Goal: Task Accomplishment & Management: Manage account settings

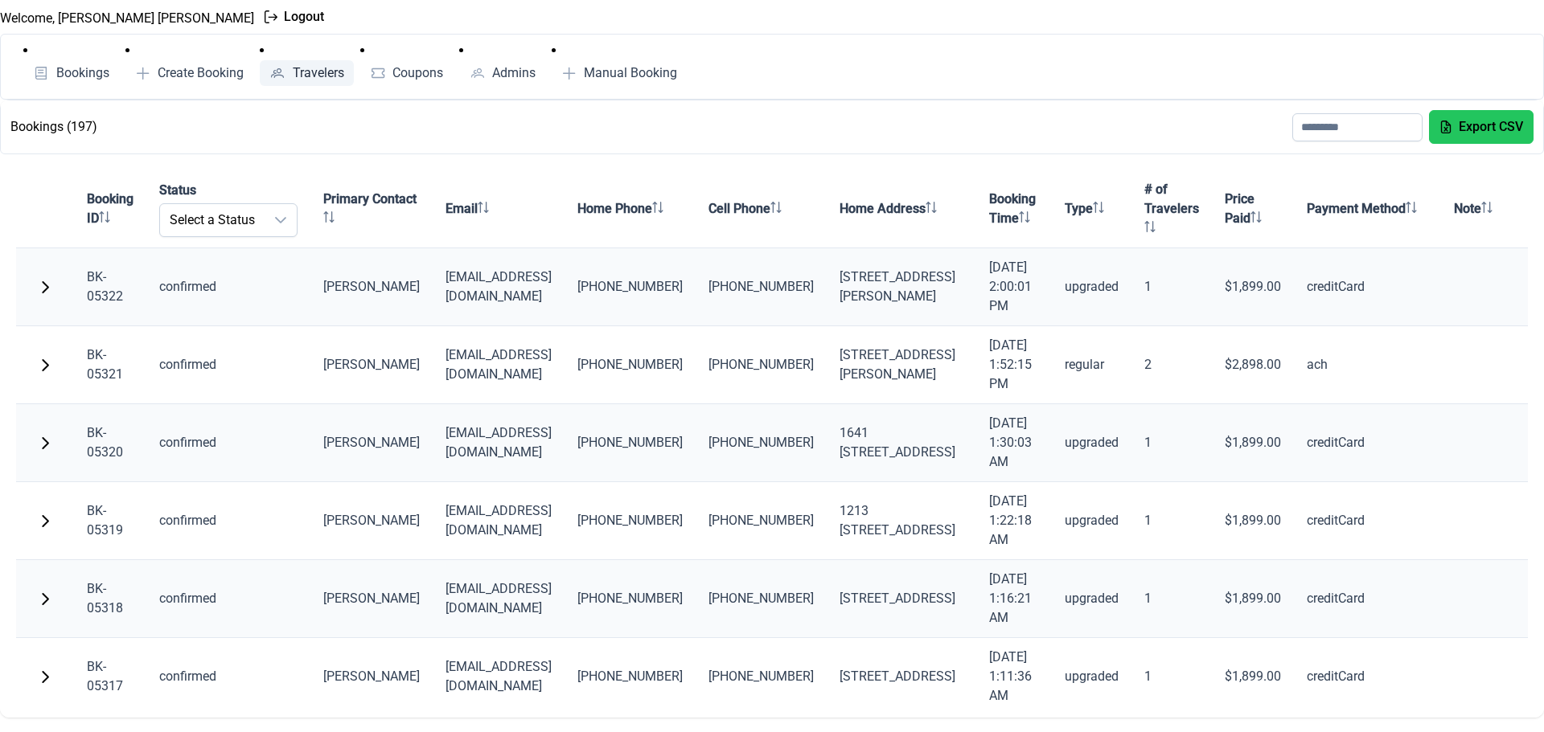
click at [310, 64] on link "Travelers" at bounding box center [307, 73] width 94 height 26
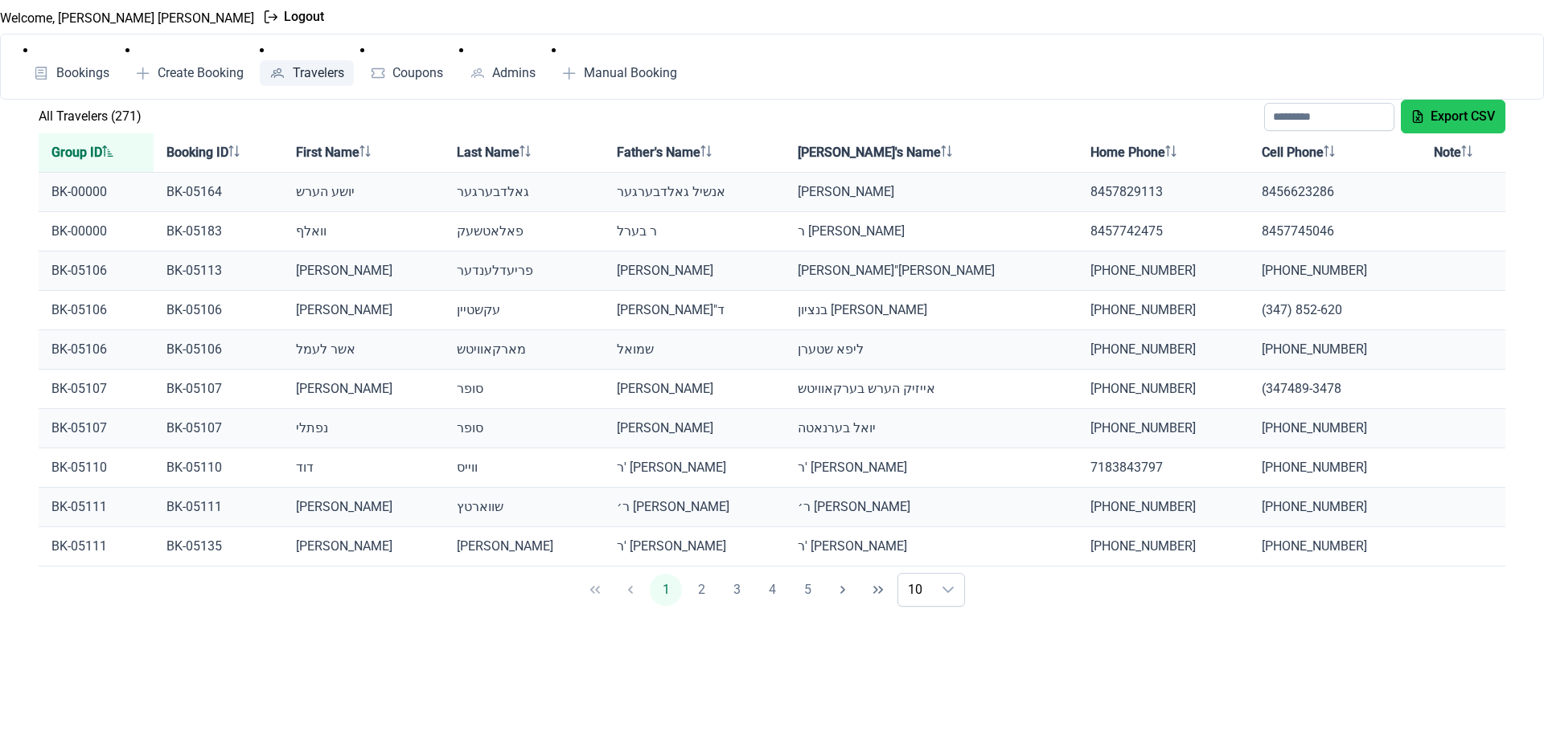
click at [88, 143] on th "Group ID" at bounding box center [96, 152] width 115 height 39
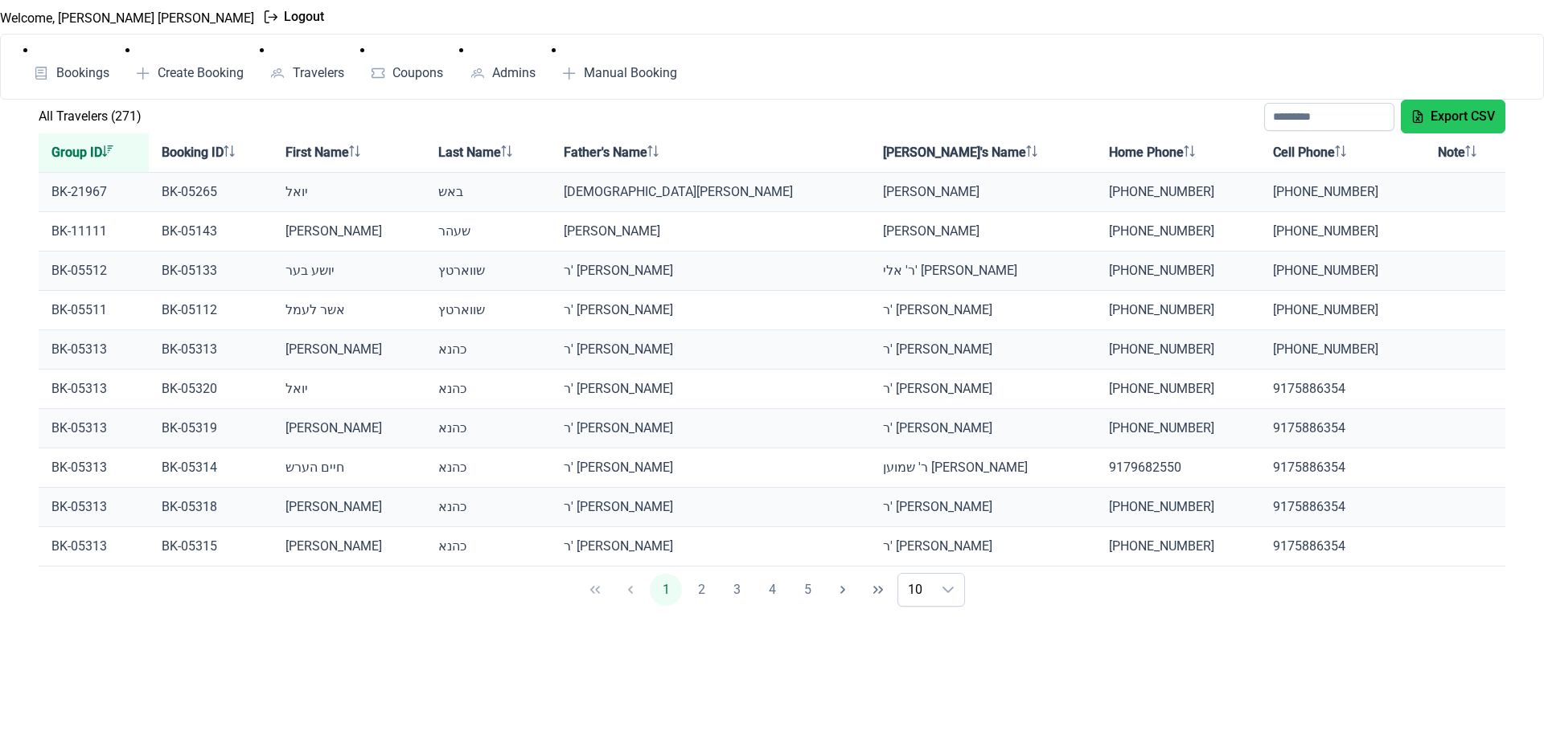
click at [88, 143] on th "Group ID" at bounding box center [94, 152] width 110 height 39
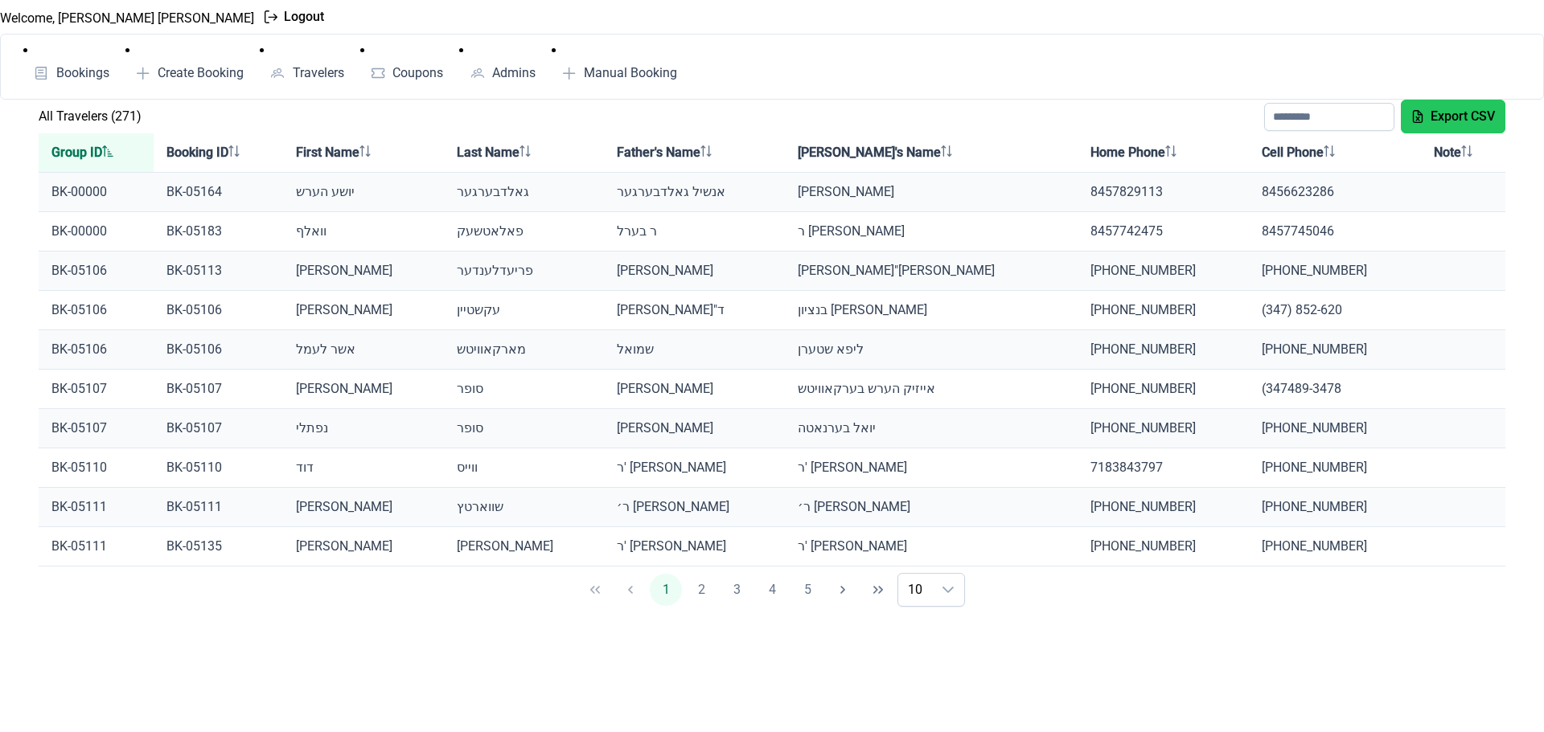
click at [80, 140] on th "Group ID" at bounding box center [96, 152] width 115 height 39
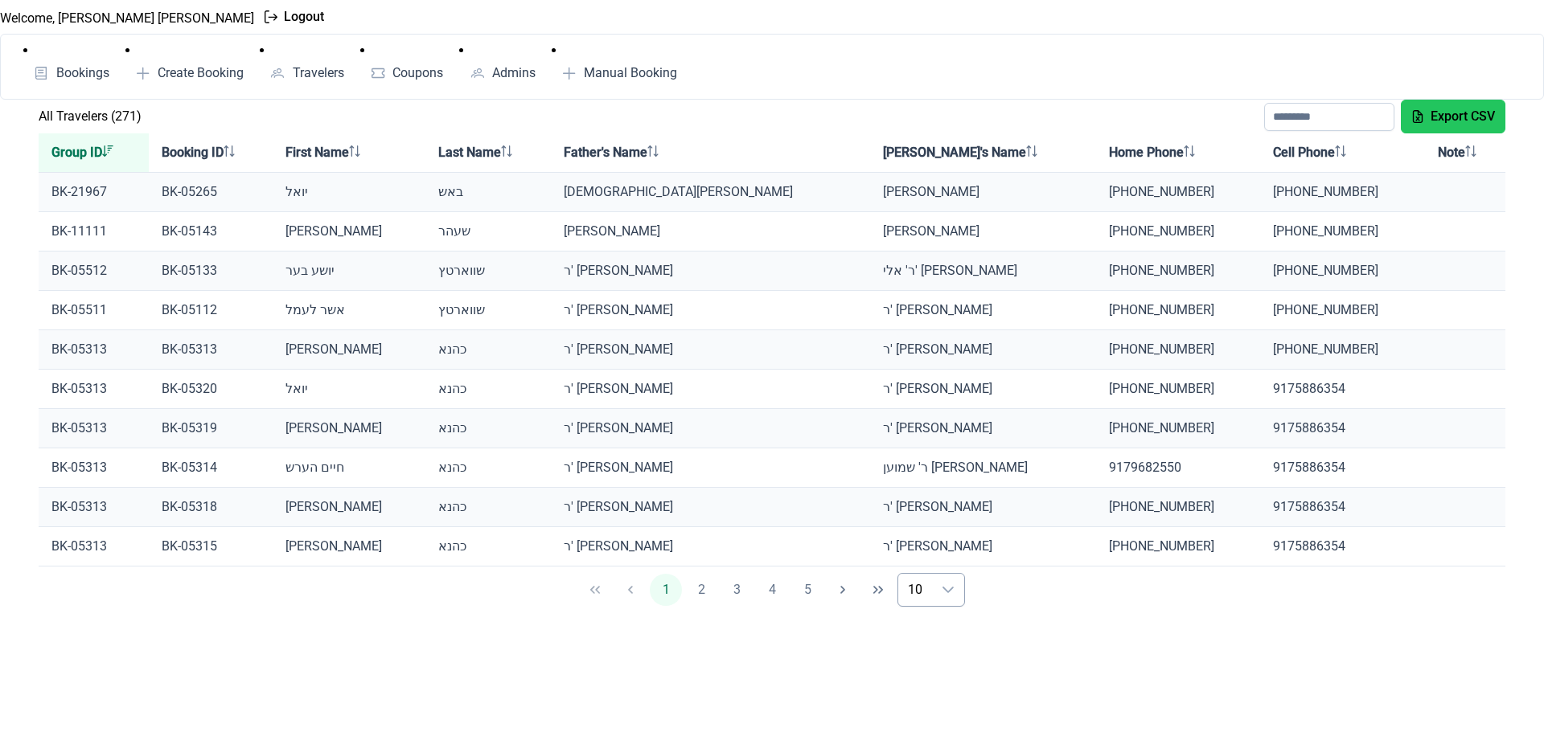
click at [935, 587] on div "dropdown trigger" at bounding box center [948, 590] width 32 height 32
click at [929, 559] on li "50" at bounding box center [938, 544] width 51 height 32
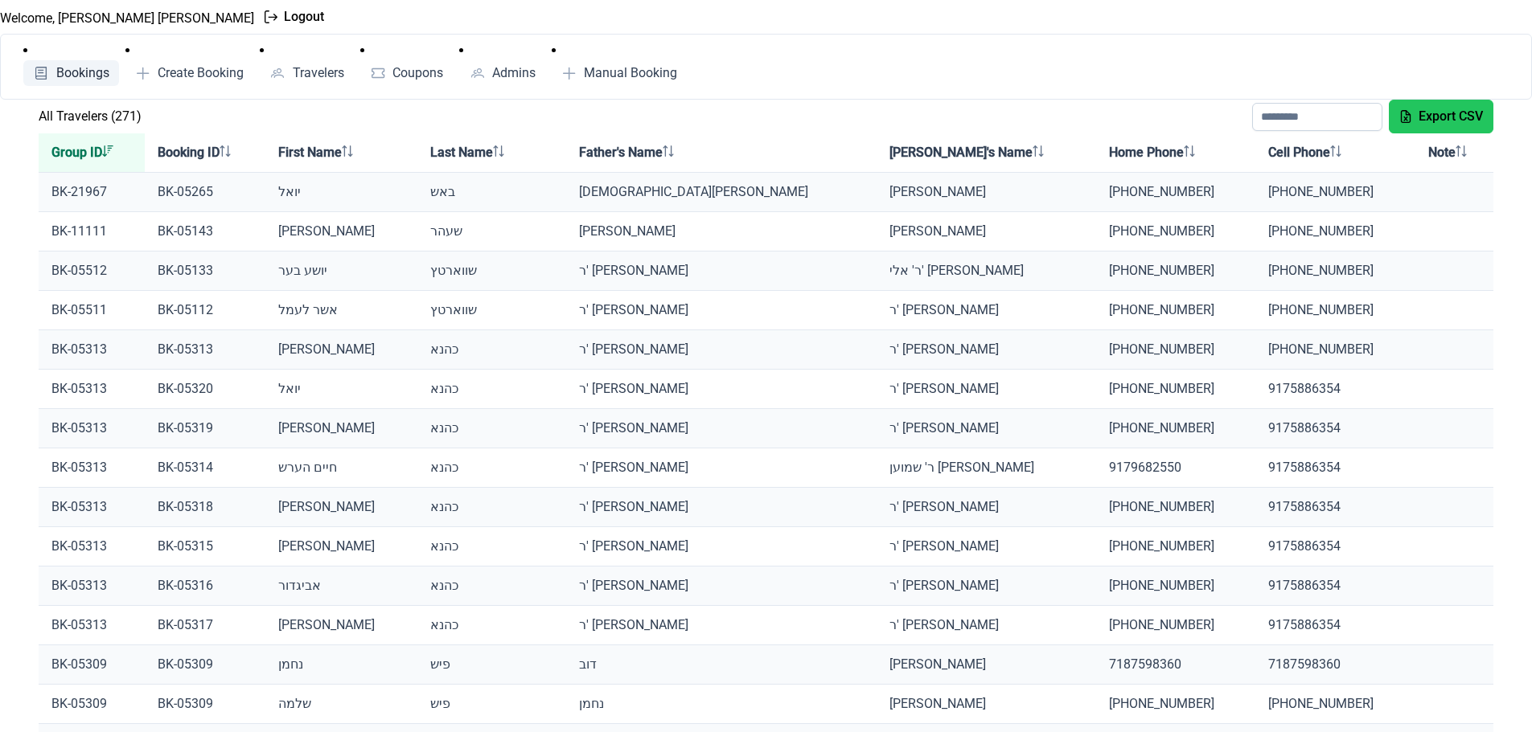
click at [87, 59] on li "Bookings" at bounding box center [71, 63] width 96 height 45
click at [84, 67] on span "Bookings" at bounding box center [82, 73] width 53 height 13
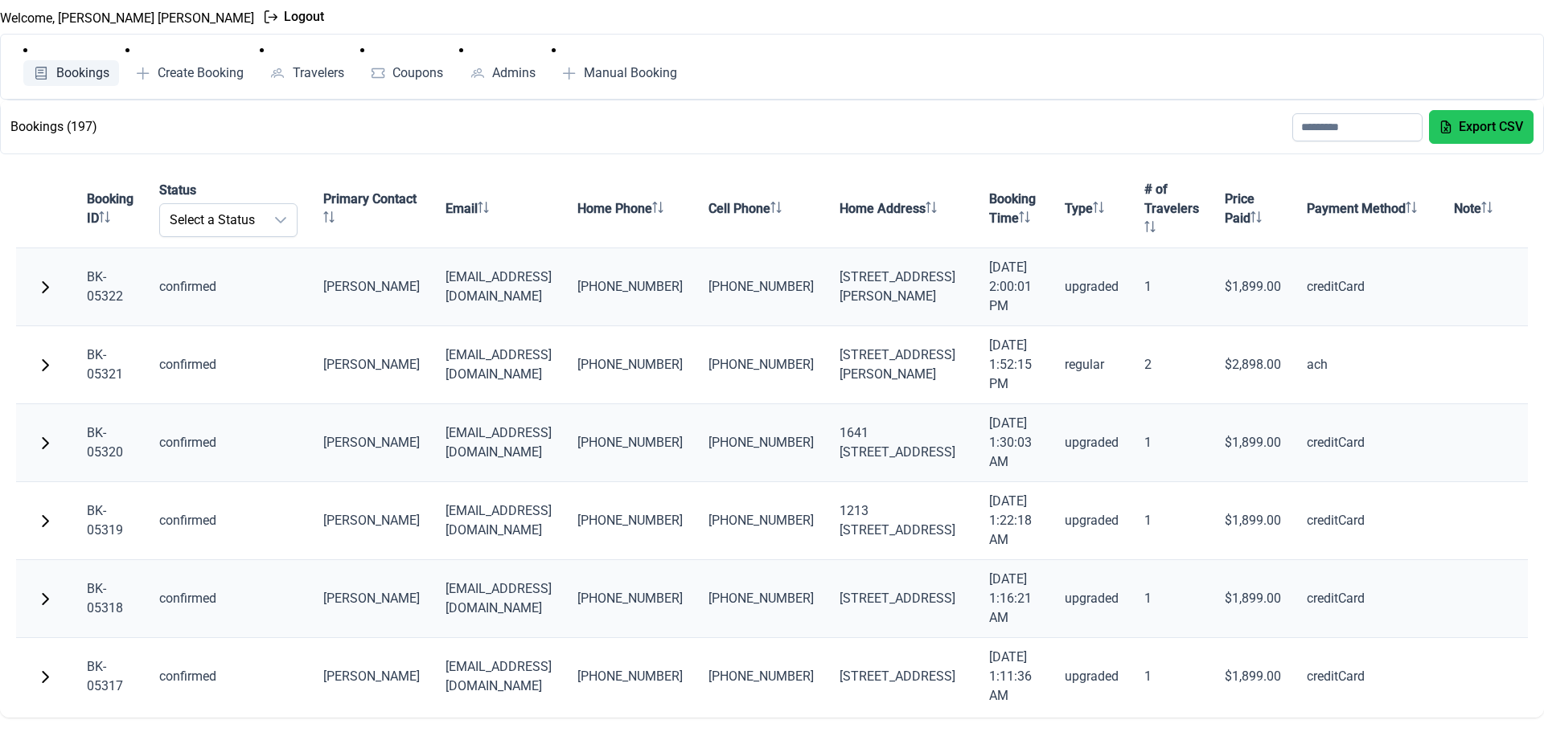
click at [105, 296] on link "BK-05322" at bounding box center [105, 286] width 36 height 35
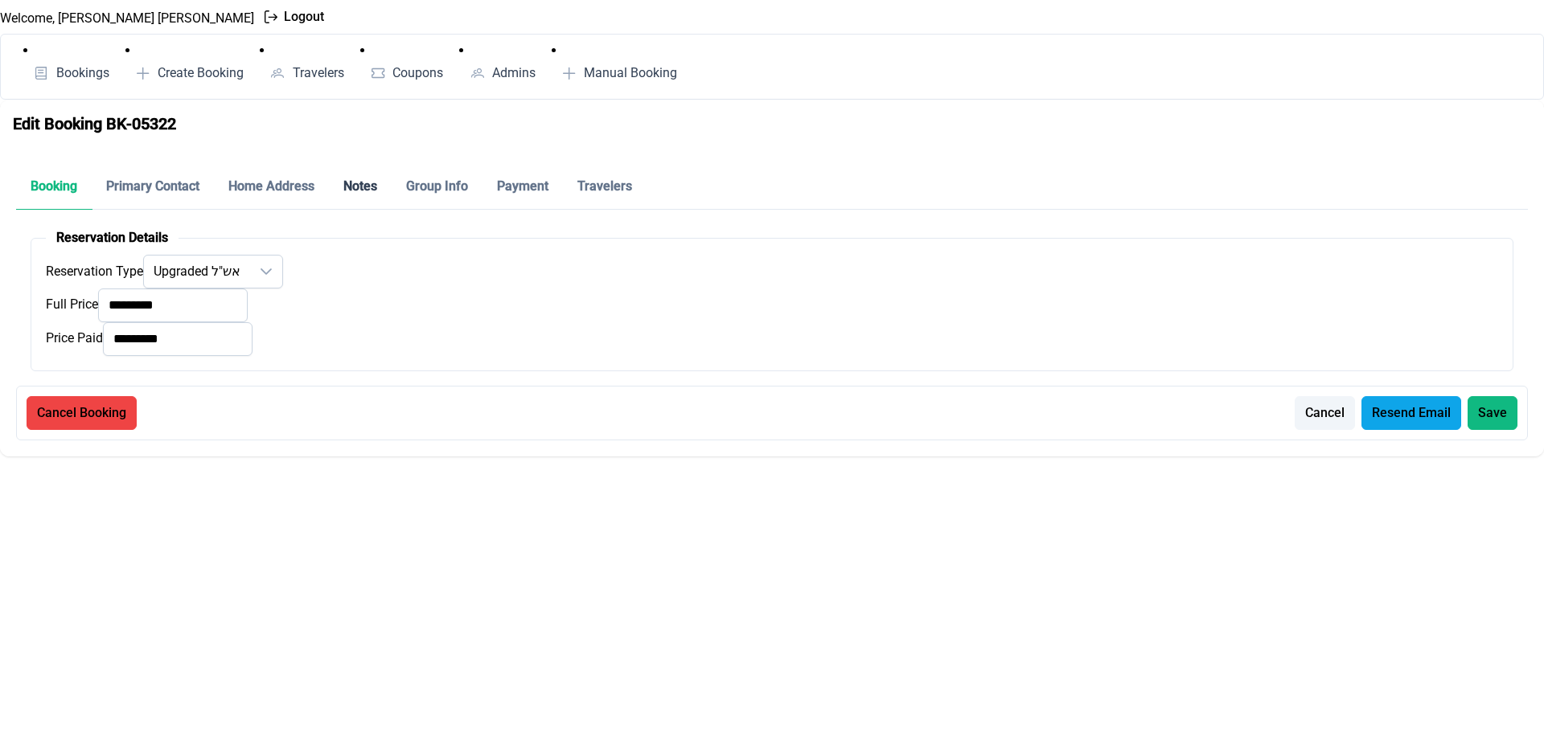
click at [378, 189] on p-tab "Notes" at bounding box center [360, 187] width 63 height 46
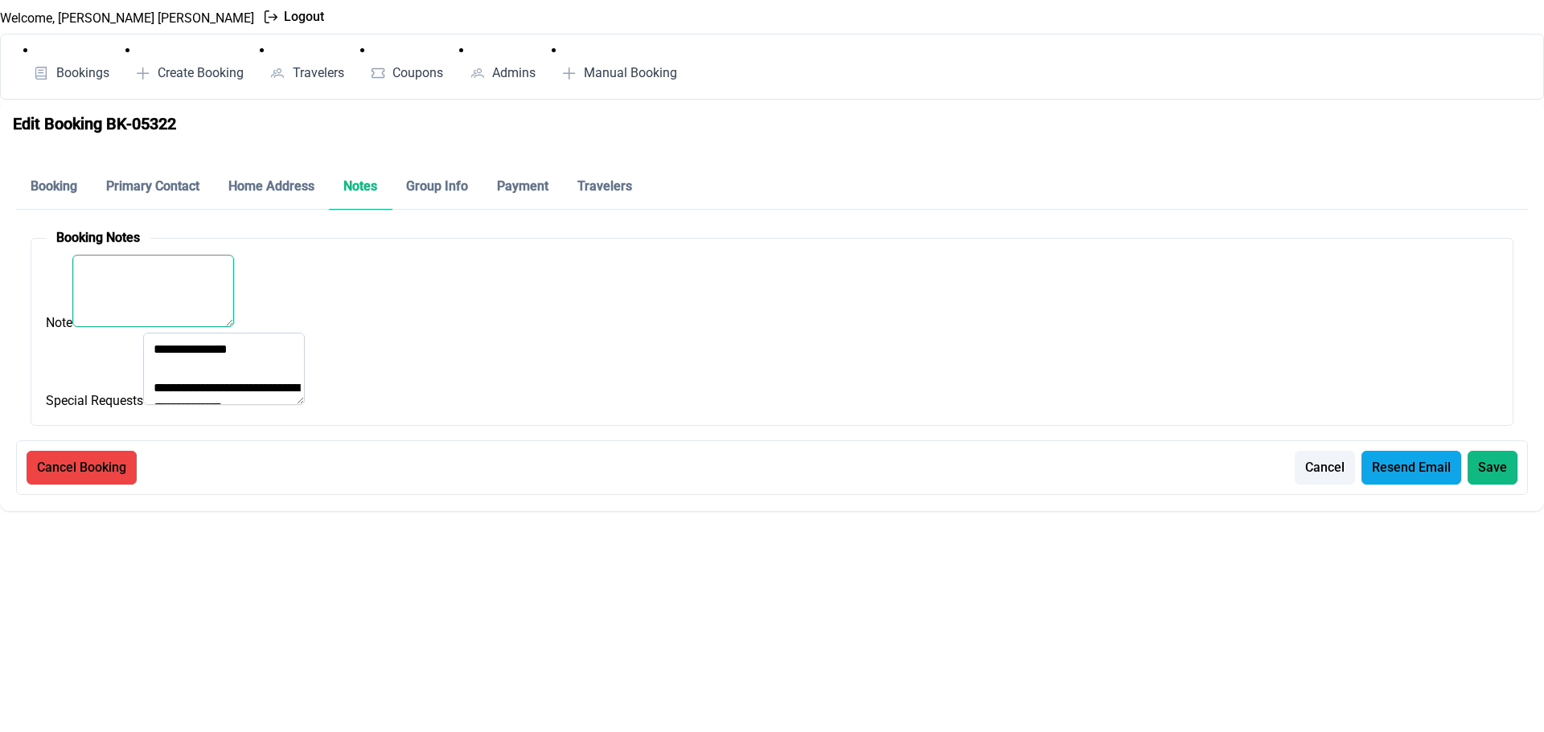
click at [171, 278] on textarea "Note" at bounding box center [153, 291] width 162 height 72
type textarea "**********"
click at [1499, 471] on span "Save" at bounding box center [1492, 467] width 29 height 19
